Goal: Information Seeking & Learning: Learn about a topic

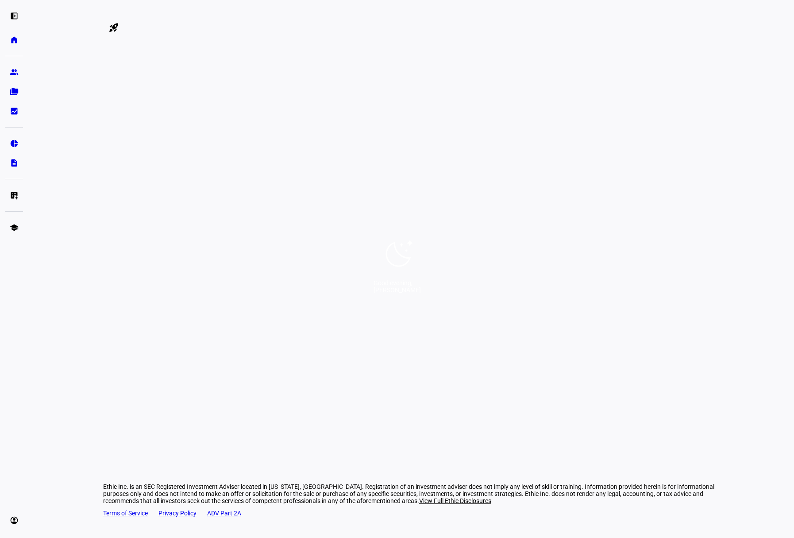
click at [388, 305] on div "Good evening, [PERSON_NAME]" at bounding box center [397, 269] width 794 height 538
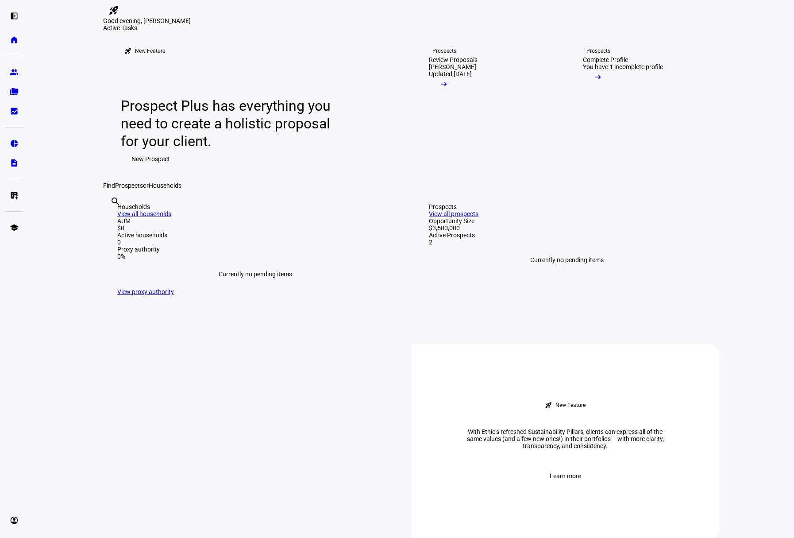
scroll to position [20, 0]
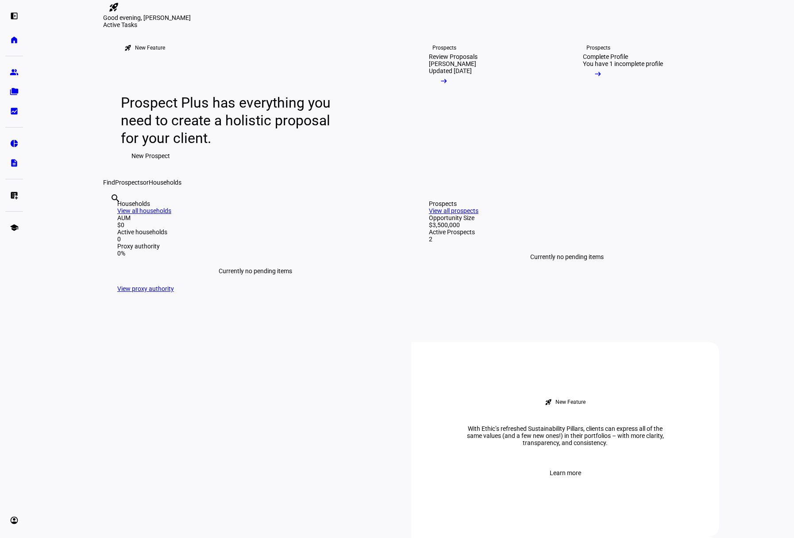
click at [479, 214] on link "View all prospects" at bounding box center [454, 210] width 50 height 7
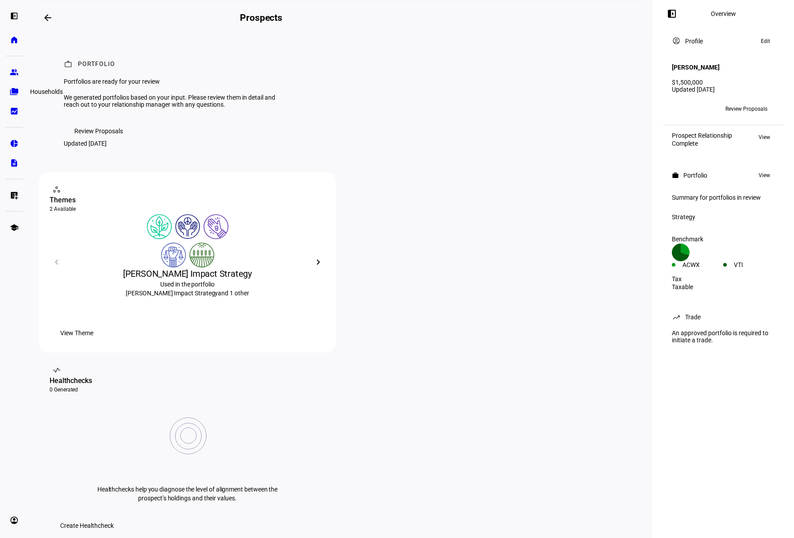
click at [11, 87] on eth-mat-symbol "folder_copy" at bounding box center [14, 91] width 9 height 9
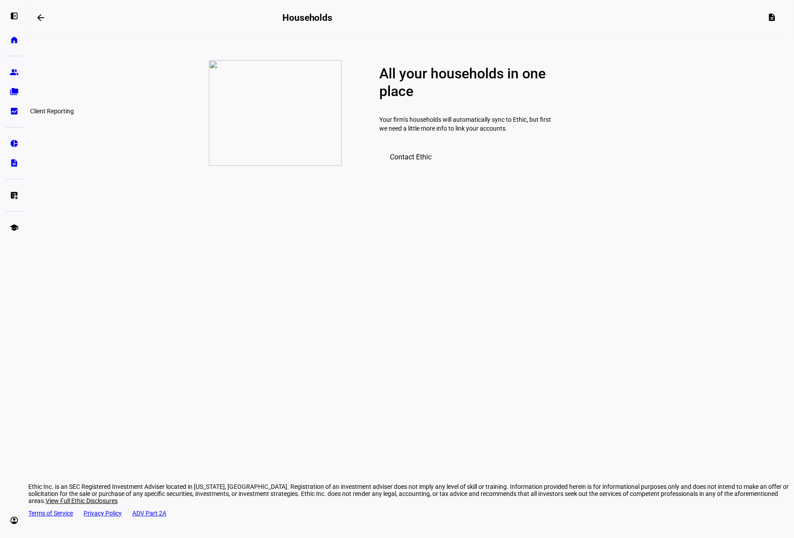
click at [12, 110] on eth-mat-symbol "bid_landscape" at bounding box center [14, 111] width 9 height 9
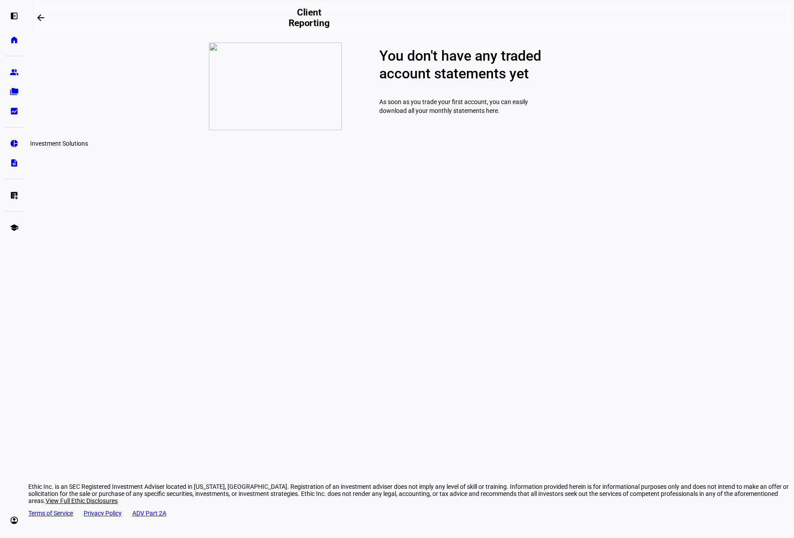
click at [14, 142] on eth-mat-symbol "pie_chart" at bounding box center [14, 143] width 9 height 9
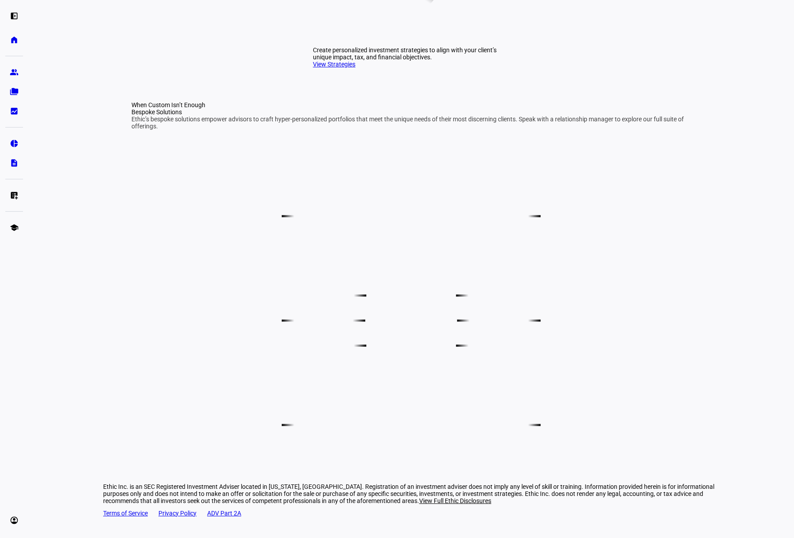
scroll to position [44, 0]
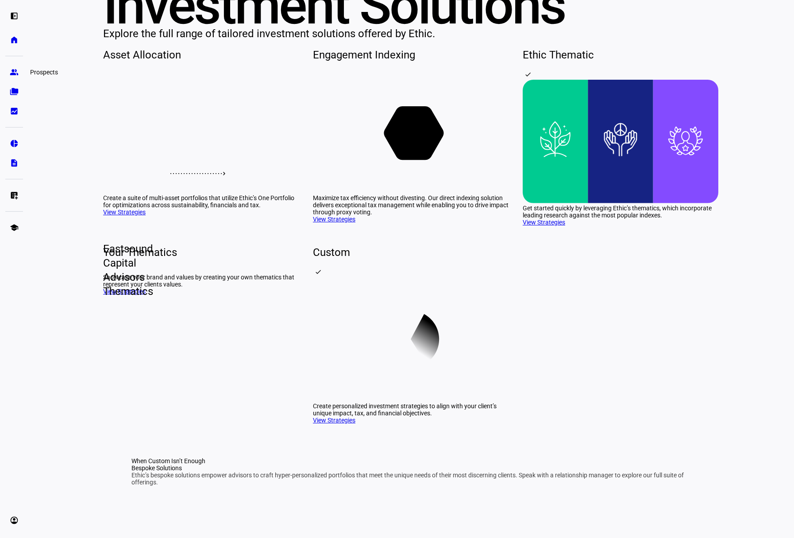
click at [13, 73] on eth-mat-symbol "group" at bounding box center [14, 72] width 9 height 9
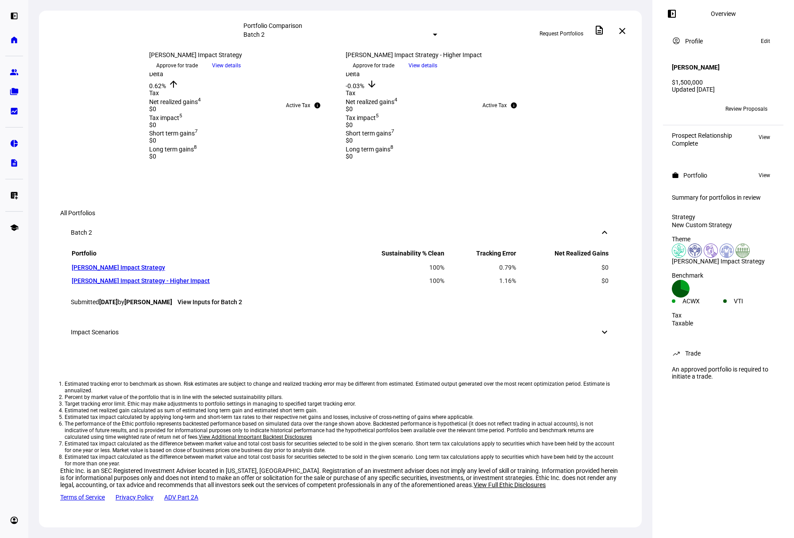
scroll to position [788, 0]
click at [165, 271] on link "[PERSON_NAME] Impact Strategy" at bounding box center [118, 267] width 93 height 7
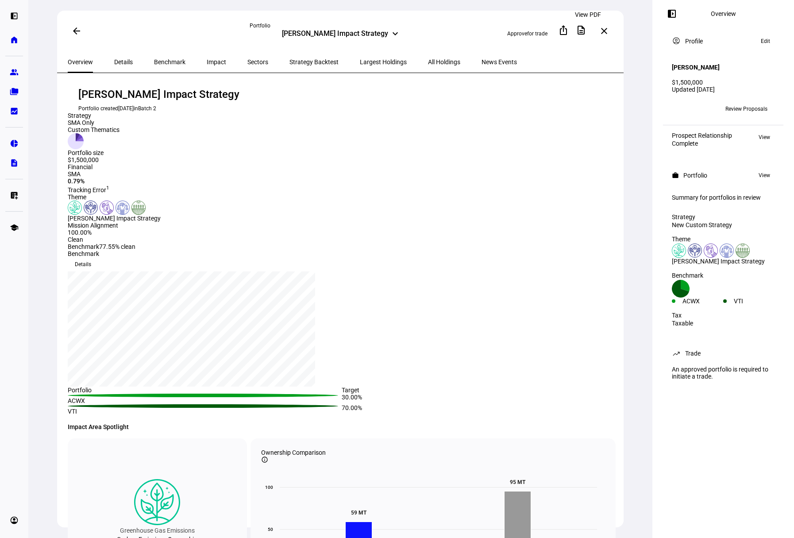
click at [587, 30] on mat-icon "description" at bounding box center [581, 30] width 11 height 11
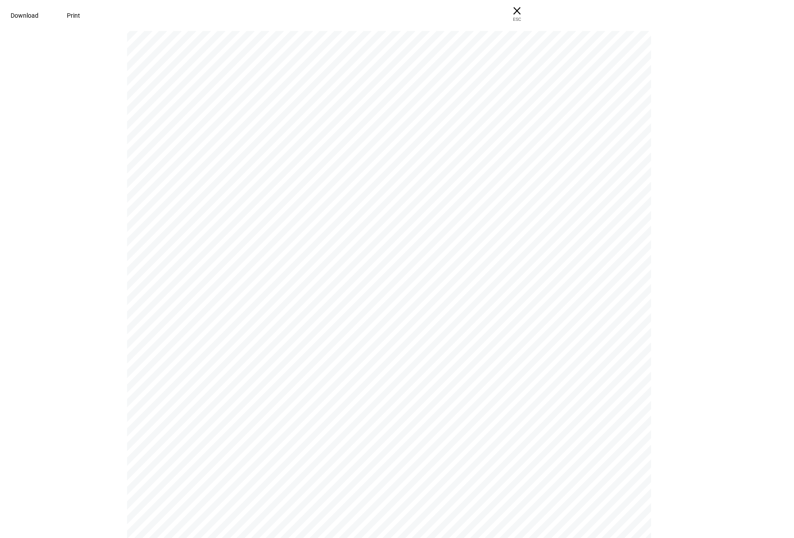
scroll to position [8460, 0]
click at [531, 8] on span "× ESC" at bounding box center [517, 14] width 28 height 28
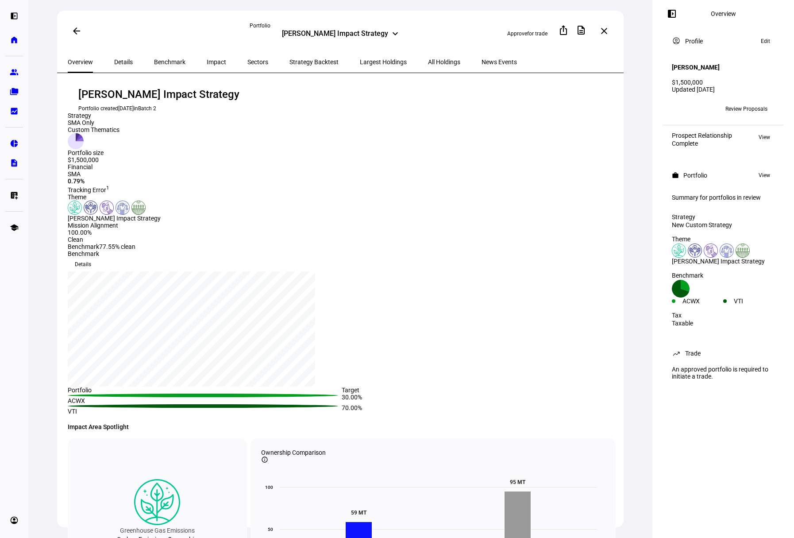
click at [428, 59] on span "All Holdings" at bounding box center [444, 62] width 32 height 6
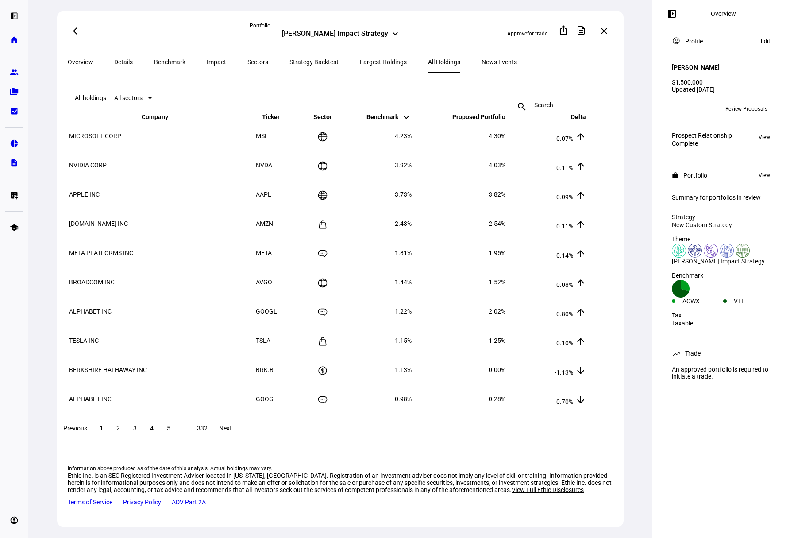
click at [534, 103] on input at bounding box center [559, 104] width 51 height 7
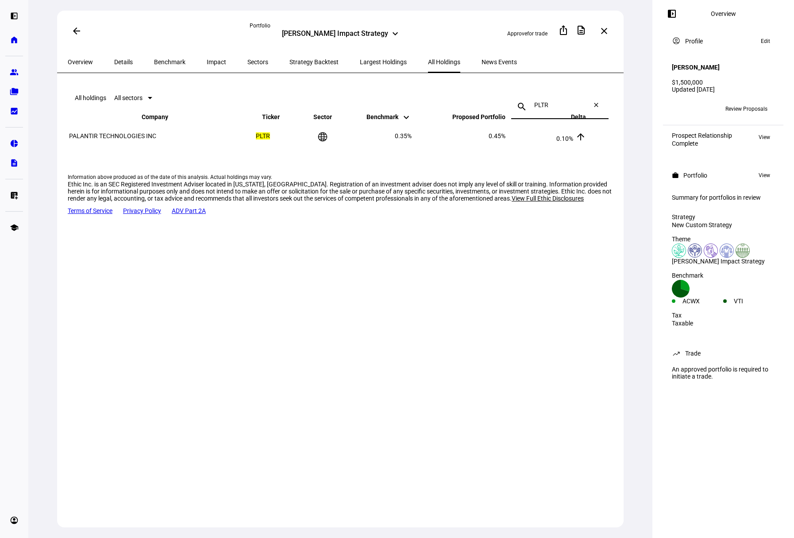
click at [538, 101] on input "PLTR" at bounding box center [559, 104] width 51 height 7
click at [548, 101] on input "[GEOGRAPHIC_DATA] To" at bounding box center [559, 104] width 51 height 7
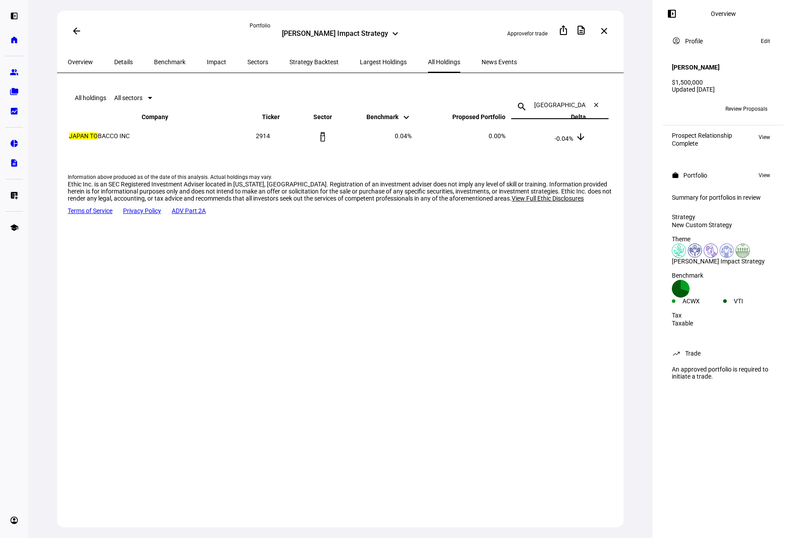
click at [548, 101] on input "[GEOGRAPHIC_DATA] To" at bounding box center [559, 104] width 51 height 7
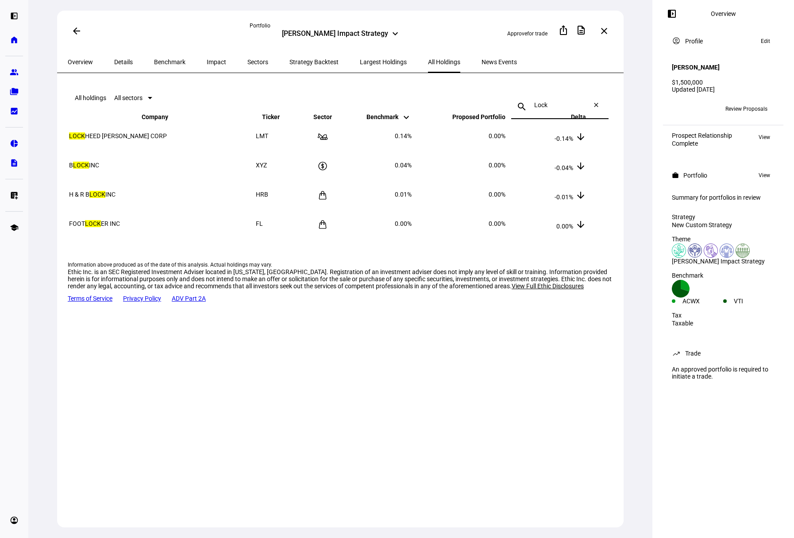
click at [538, 101] on input "Lock" at bounding box center [559, 104] width 51 height 7
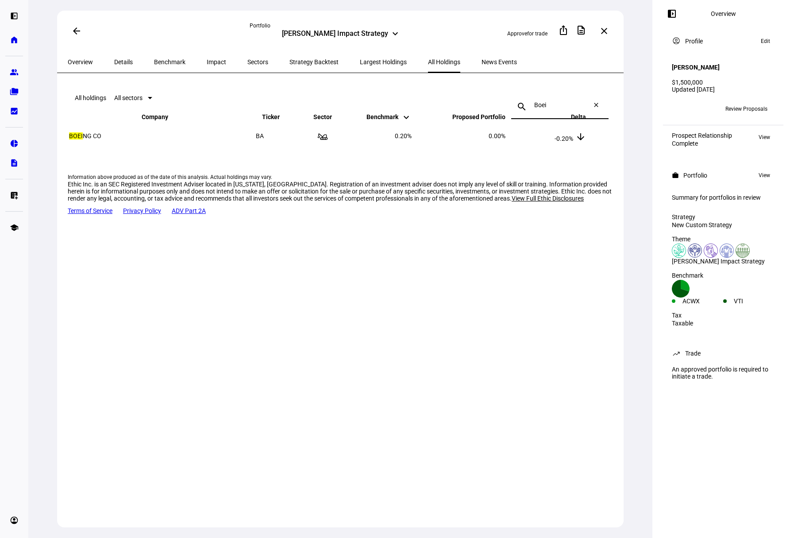
type input "Boei"
click at [207, 60] on span "Impact" at bounding box center [216, 62] width 19 height 6
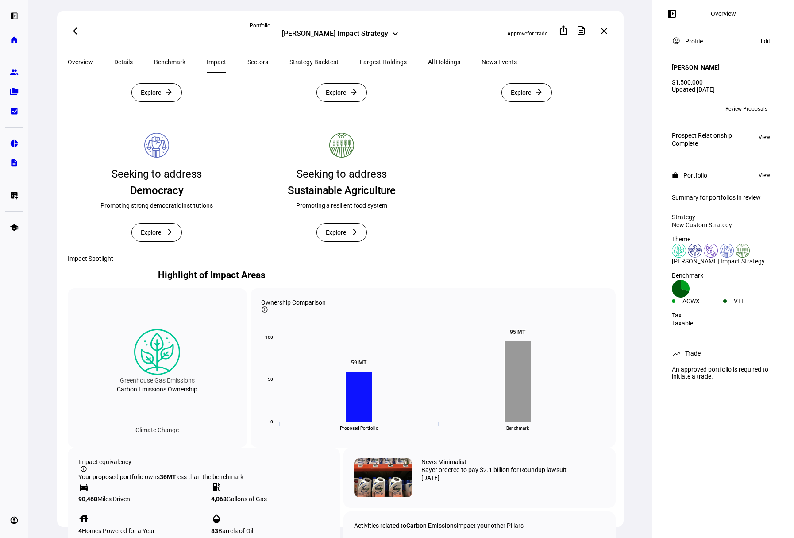
scroll to position [229, 0]
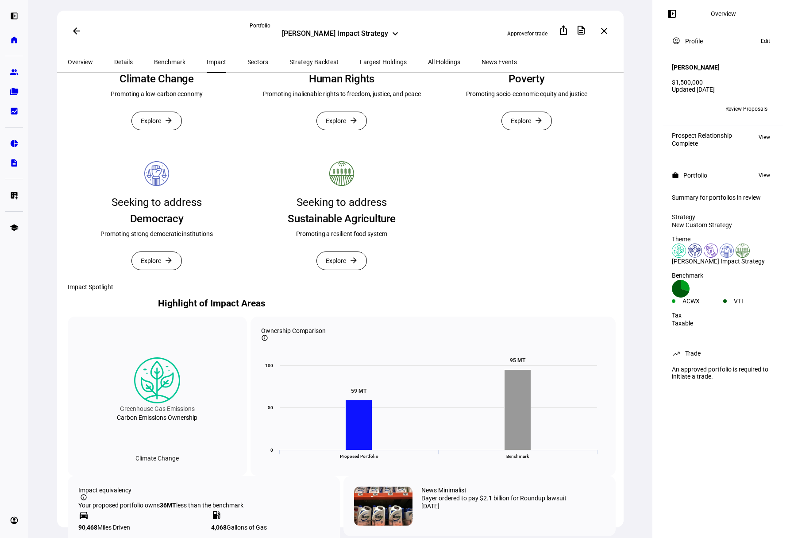
click at [428, 60] on span "All Holdings" at bounding box center [444, 62] width 32 height 6
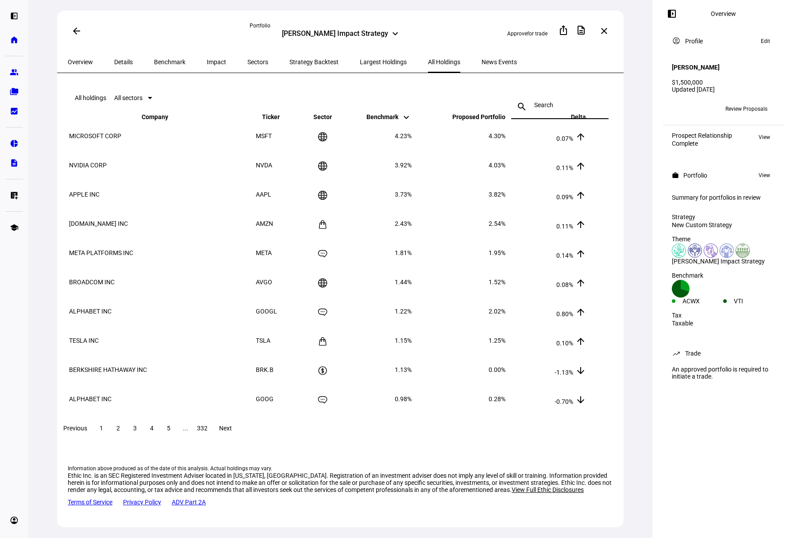
click at [546, 101] on input at bounding box center [559, 104] width 51 height 7
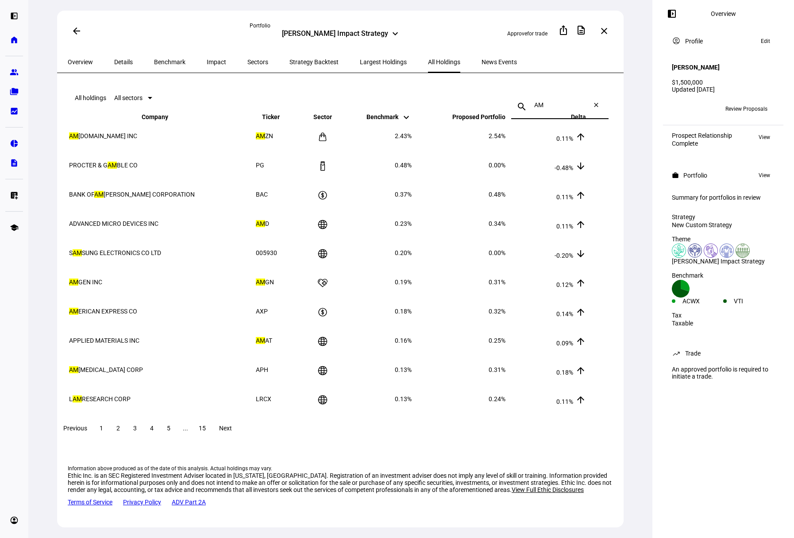
type input "A"
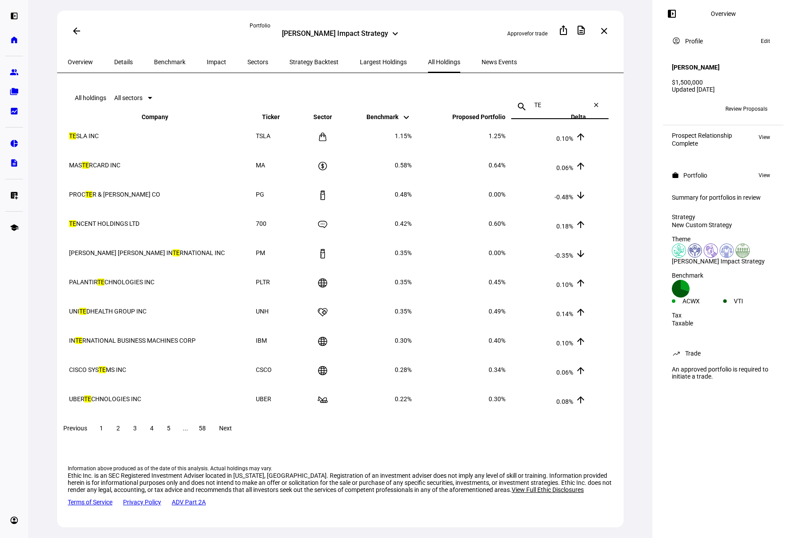
type input "T"
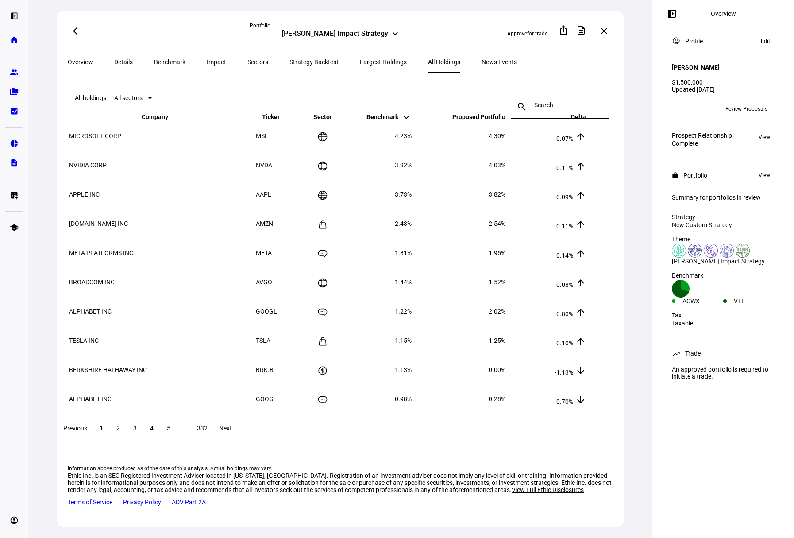
click at [207, 56] on span "Impact" at bounding box center [216, 61] width 19 height 21
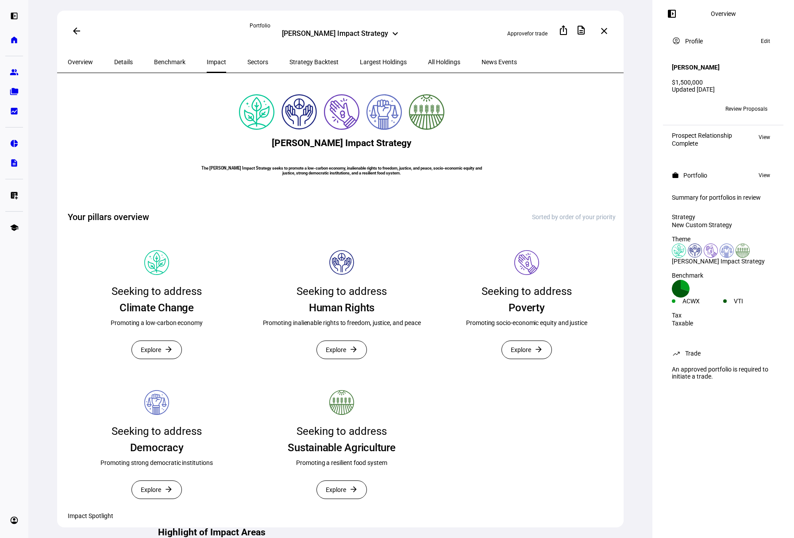
click at [154, 61] on span "Benchmark" at bounding box center [169, 62] width 31 height 6
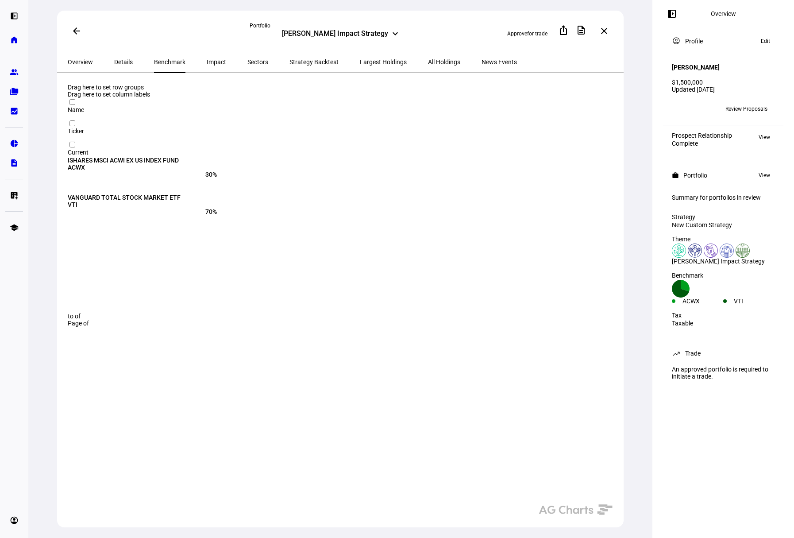
click at [76, 59] on span "Overview" at bounding box center [80, 62] width 25 height 6
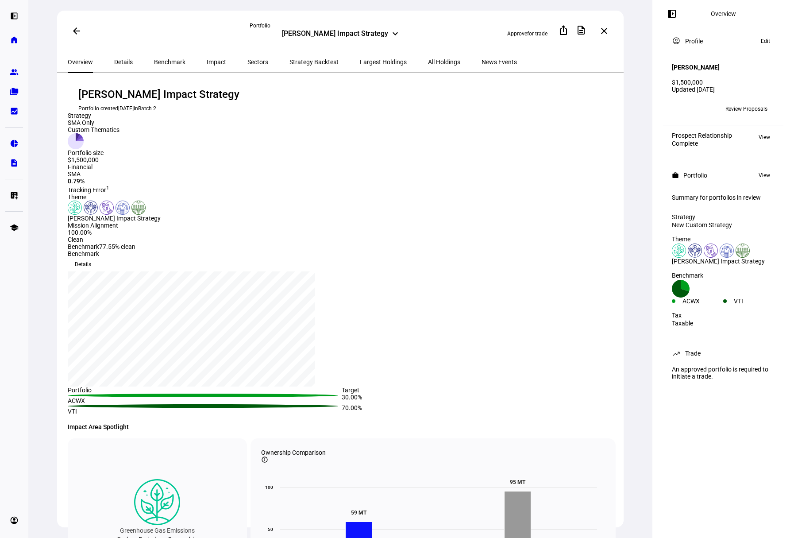
click at [77, 28] on mat-icon "arrow_back" at bounding box center [76, 31] width 11 height 11
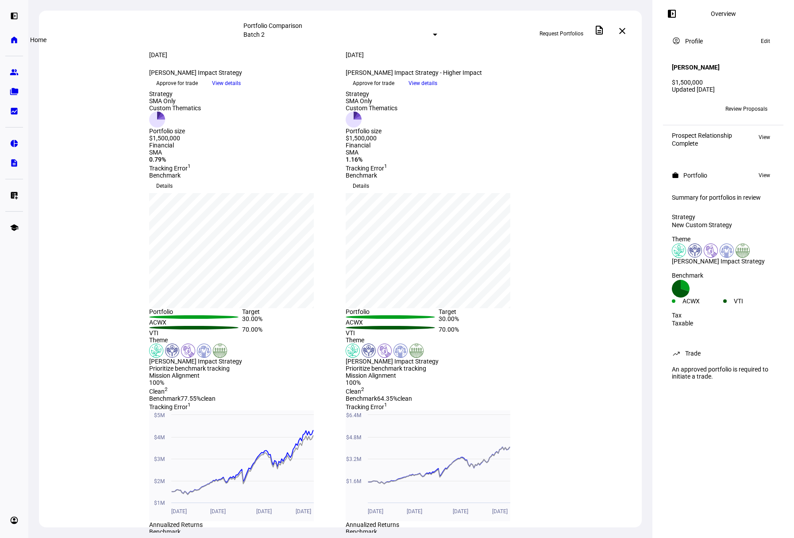
click at [15, 39] on eth-mat-symbol "home" at bounding box center [14, 39] width 9 height 9
